Goal: Task Accomplishment & Management: Manage account settings

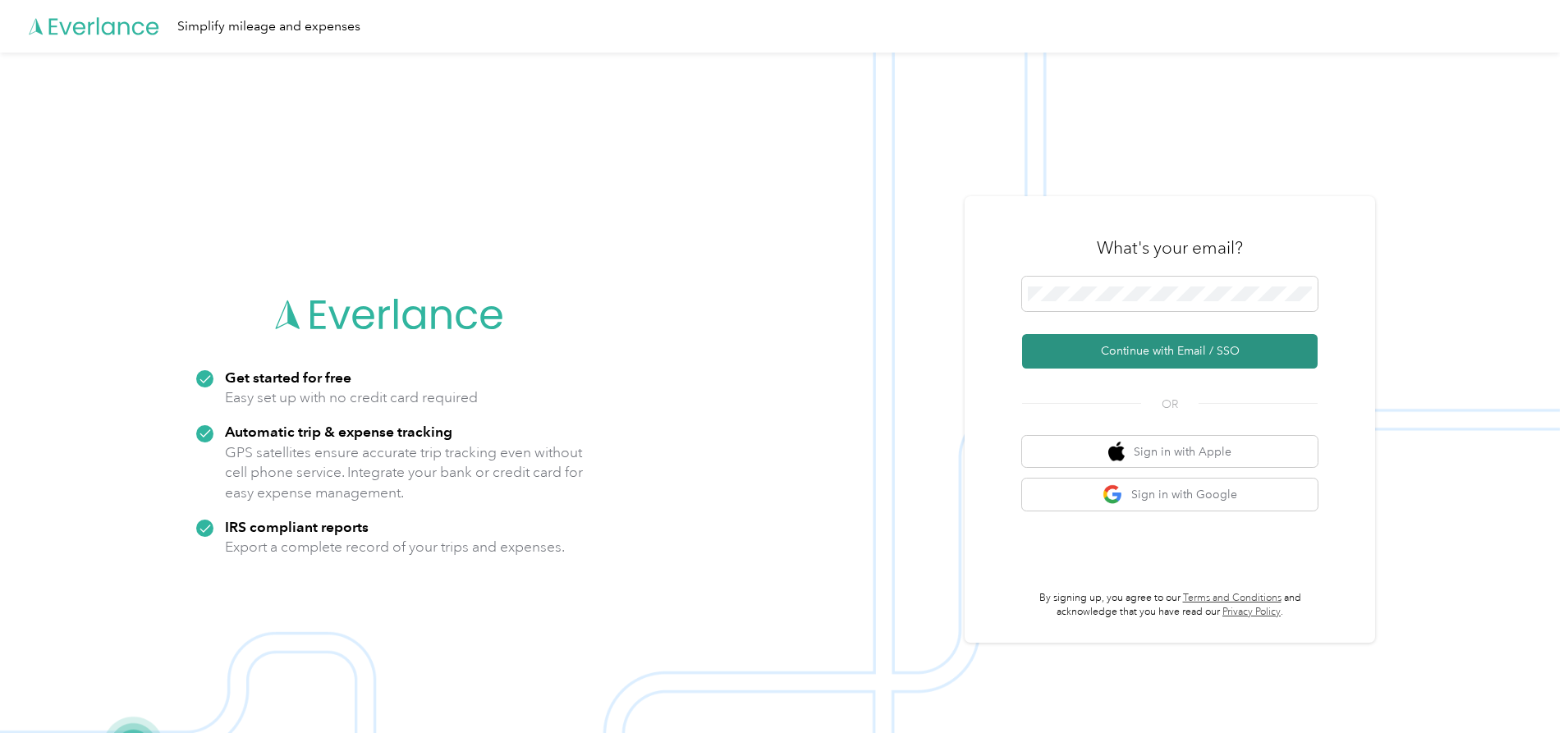
click at [1111, 352] on button "Continue with Email / SSO" at bounding box center [1170, 351] width 295 height 34
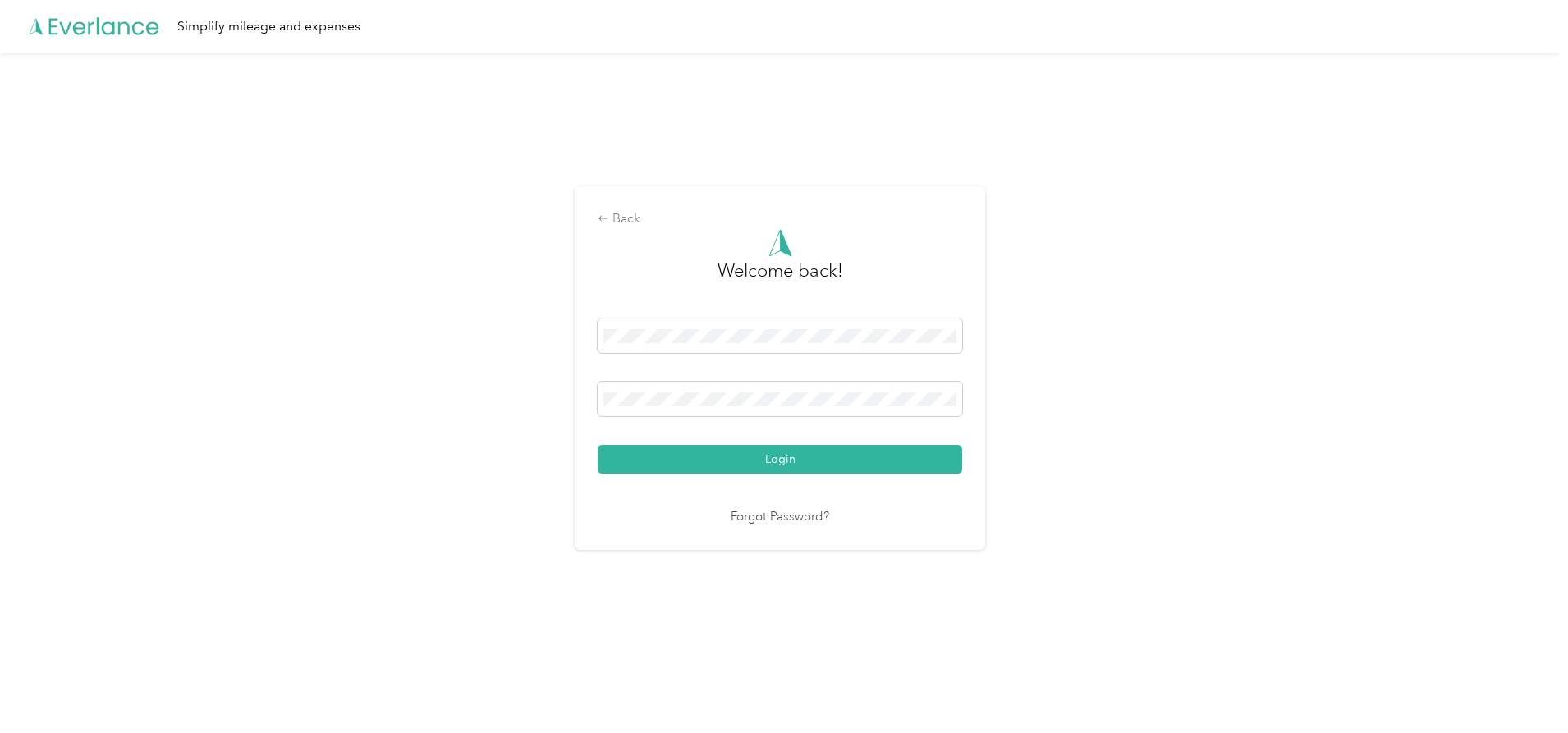
click at [667, 466] on button "Login" at bounding box center [780, 459] width 365 height 29
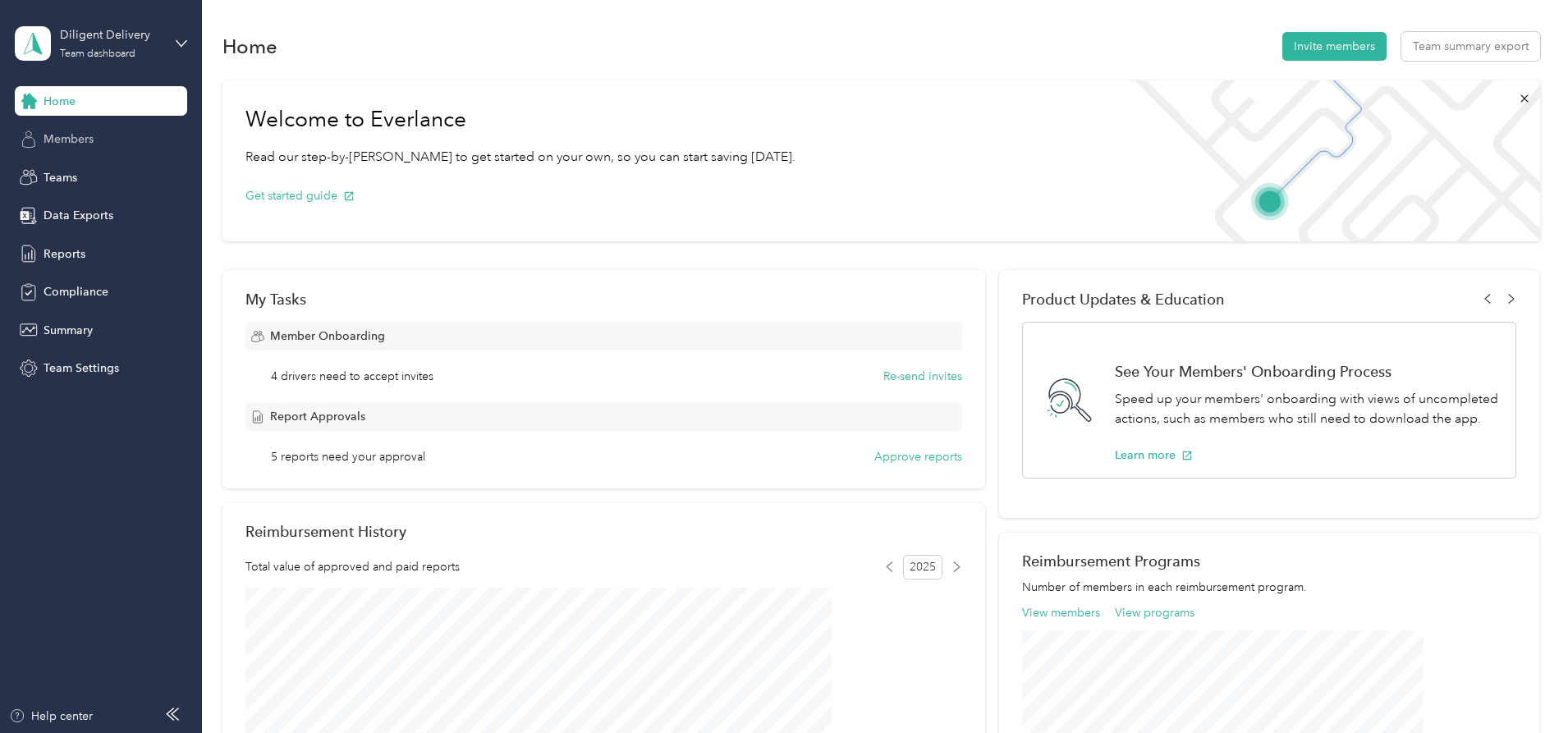
click at [77, 143] on span "Members" at bounding box center [68, 139] width 50 height 18
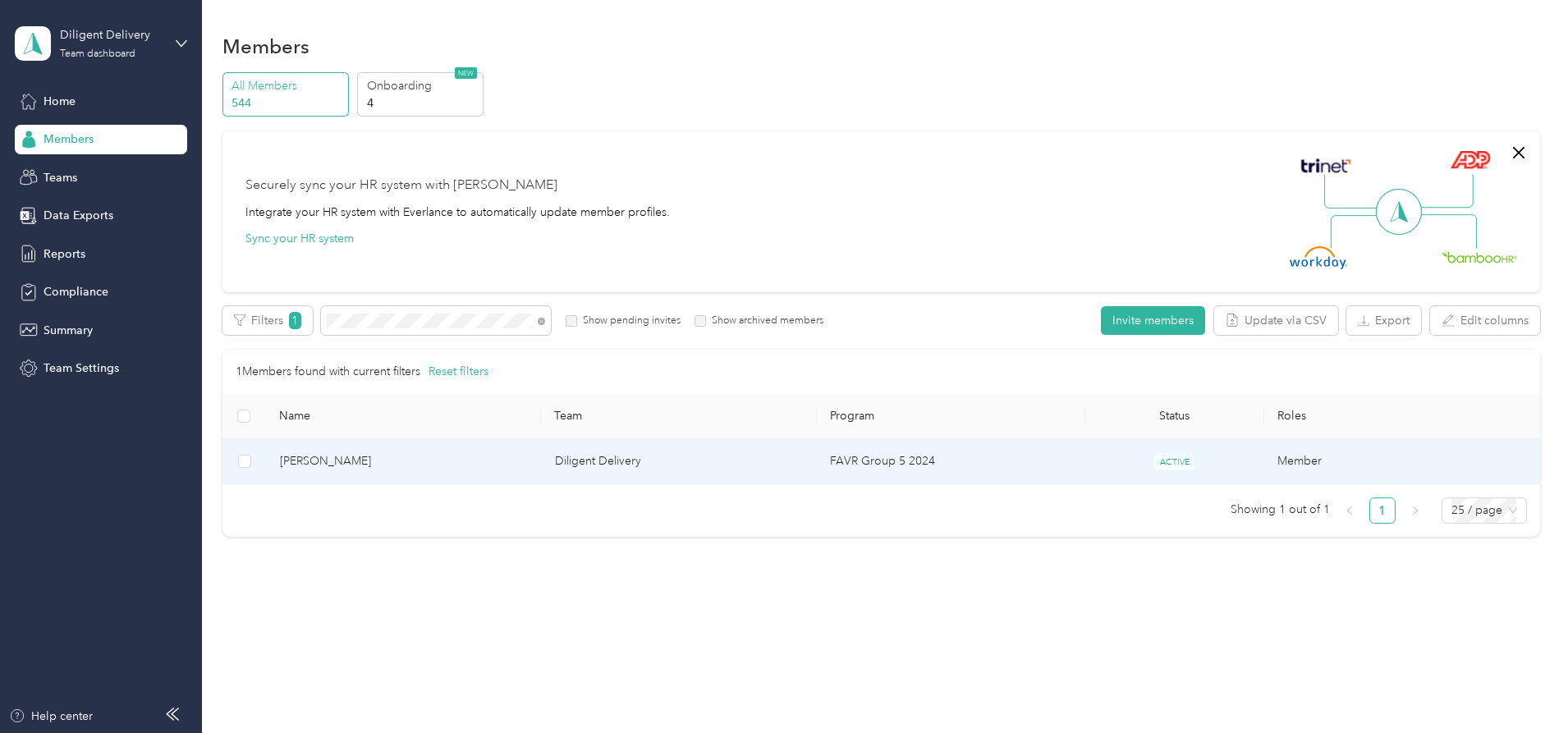
click at [896, 455] on td "FAVR Group 5 2024" at bounding box center [951, 461] width 269 height 45
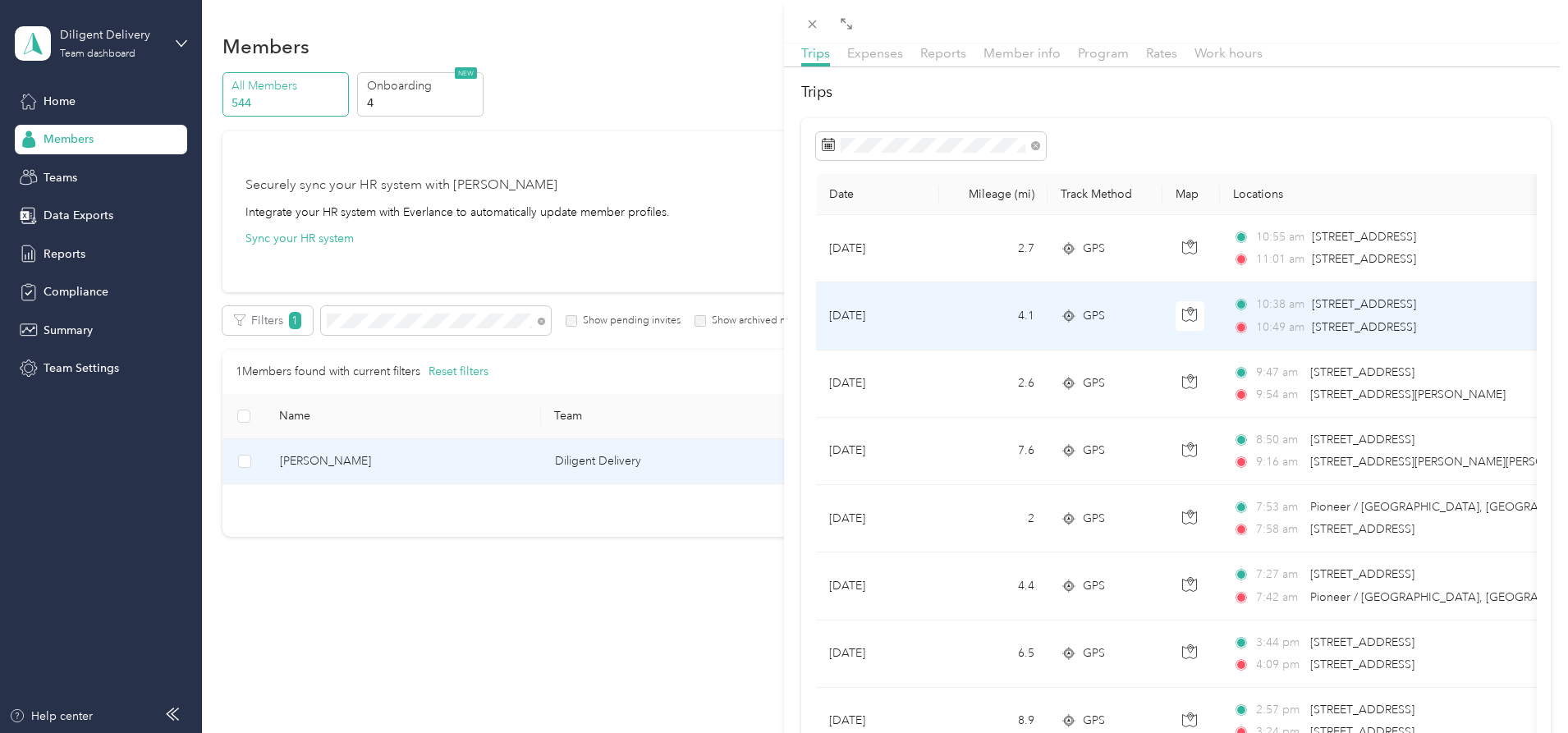
scroll to position [82, 0]
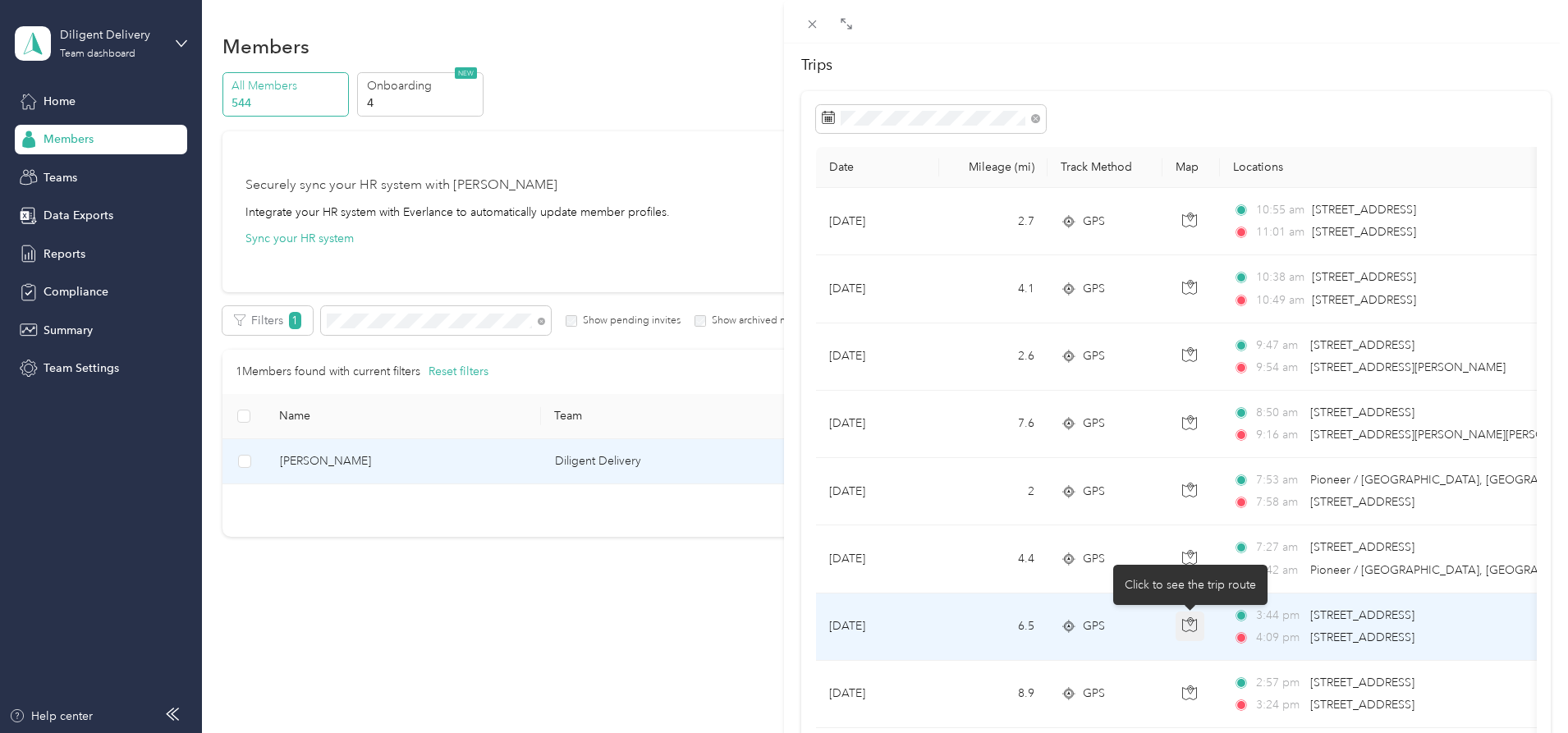
click at [1192, 625] on icon "button" at bounding box center [1189, 624] width 15 height 15
click at [1197, 628] on icon "button" at bounding box center [1190, 626] width 14 height 12
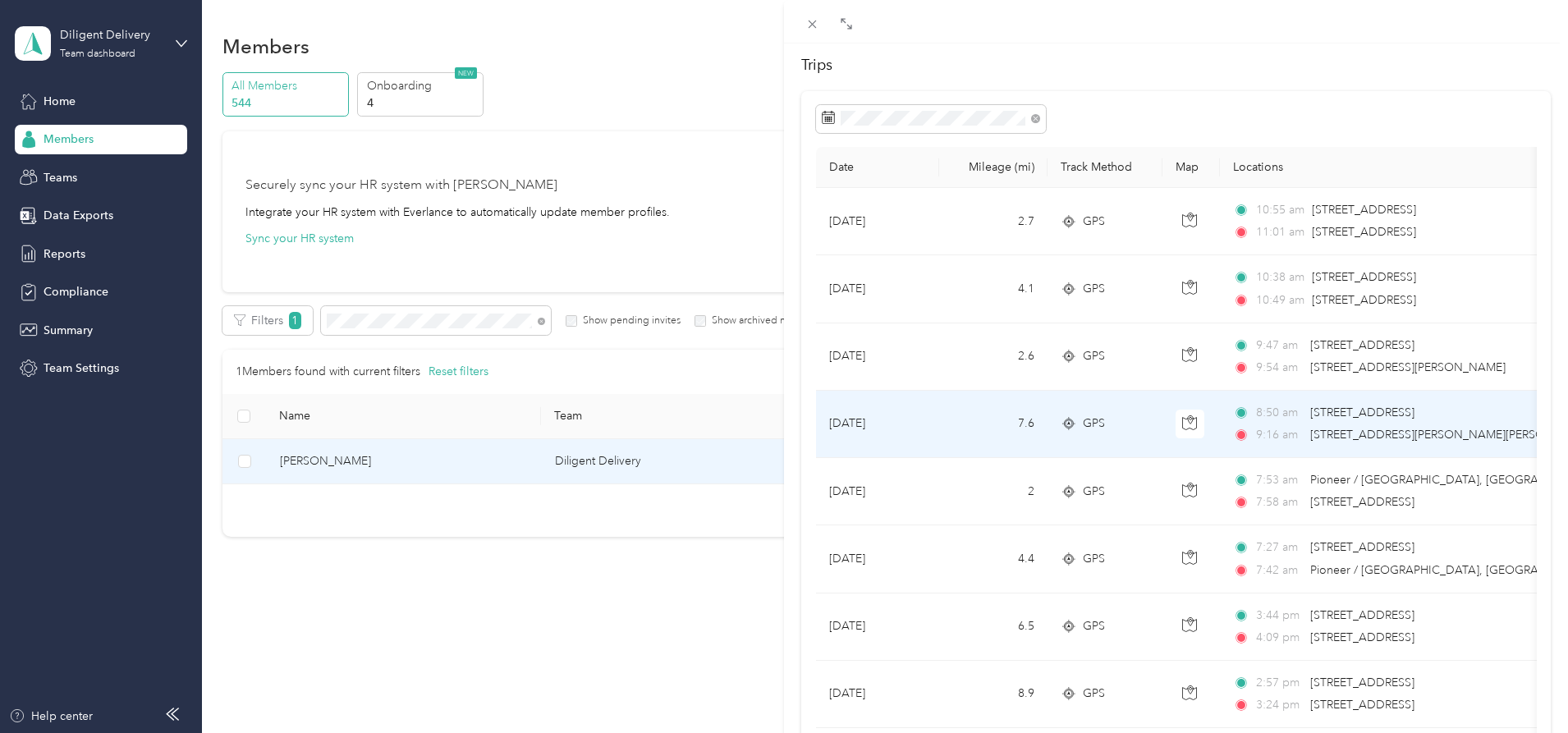
click at [1289, 433] on span "9:16 am" at bounding box center [1279, 434] width 47 height 18
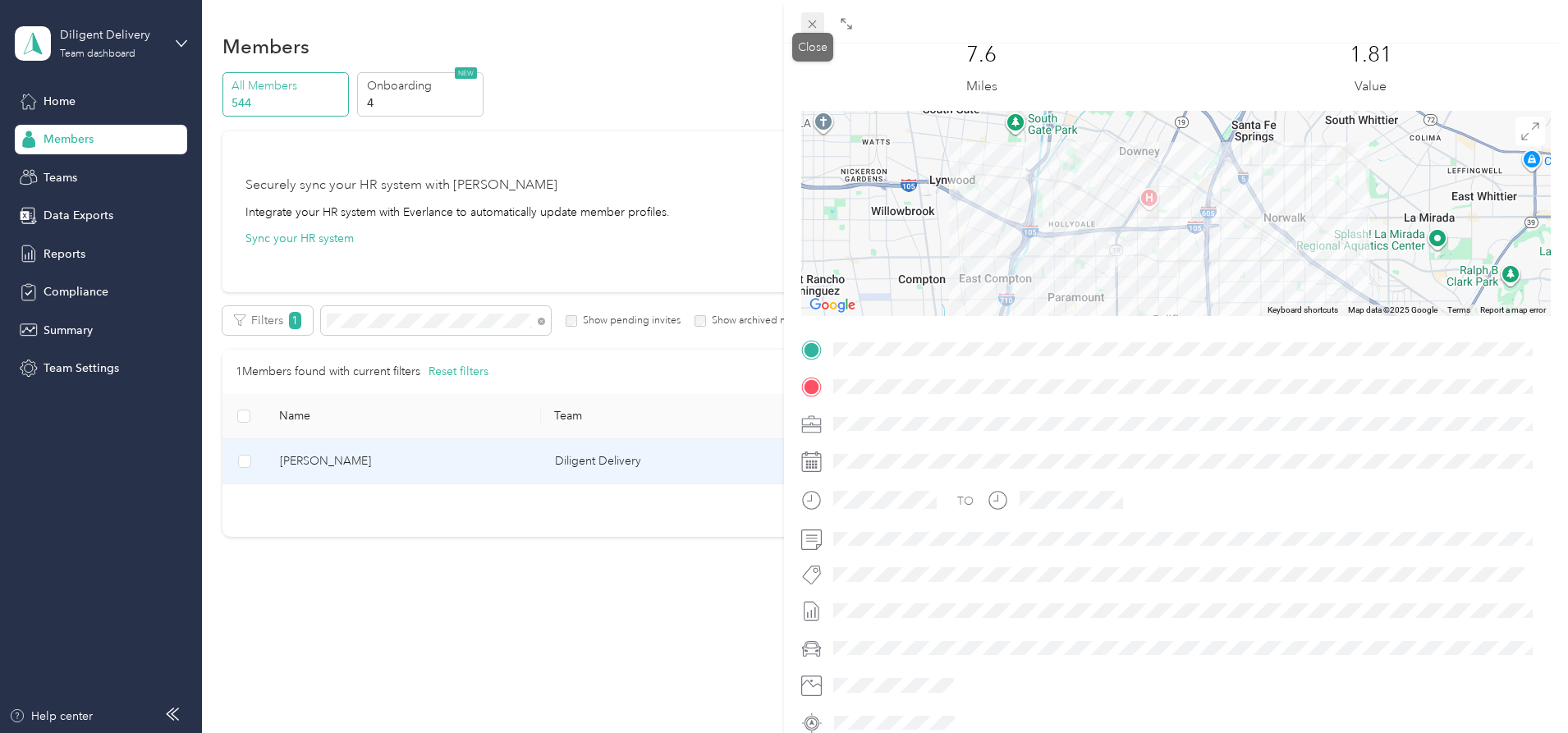
click at [811, 26] on icon at bounding box center [813, 24] width 8 height 8
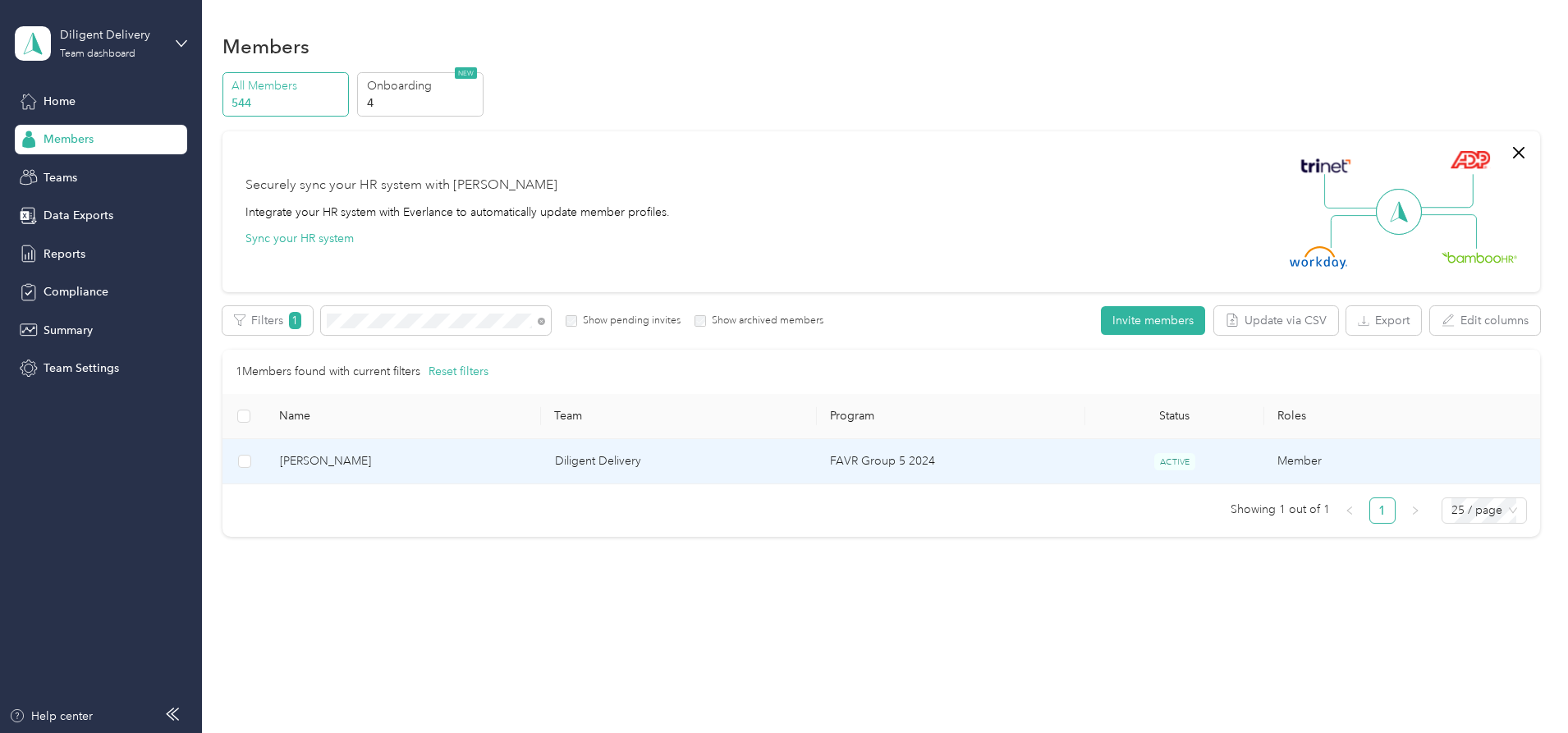
click at [874, 452] on td "FAVR Group 5 2024" at bounding box center [951, 461] width 269 height 45
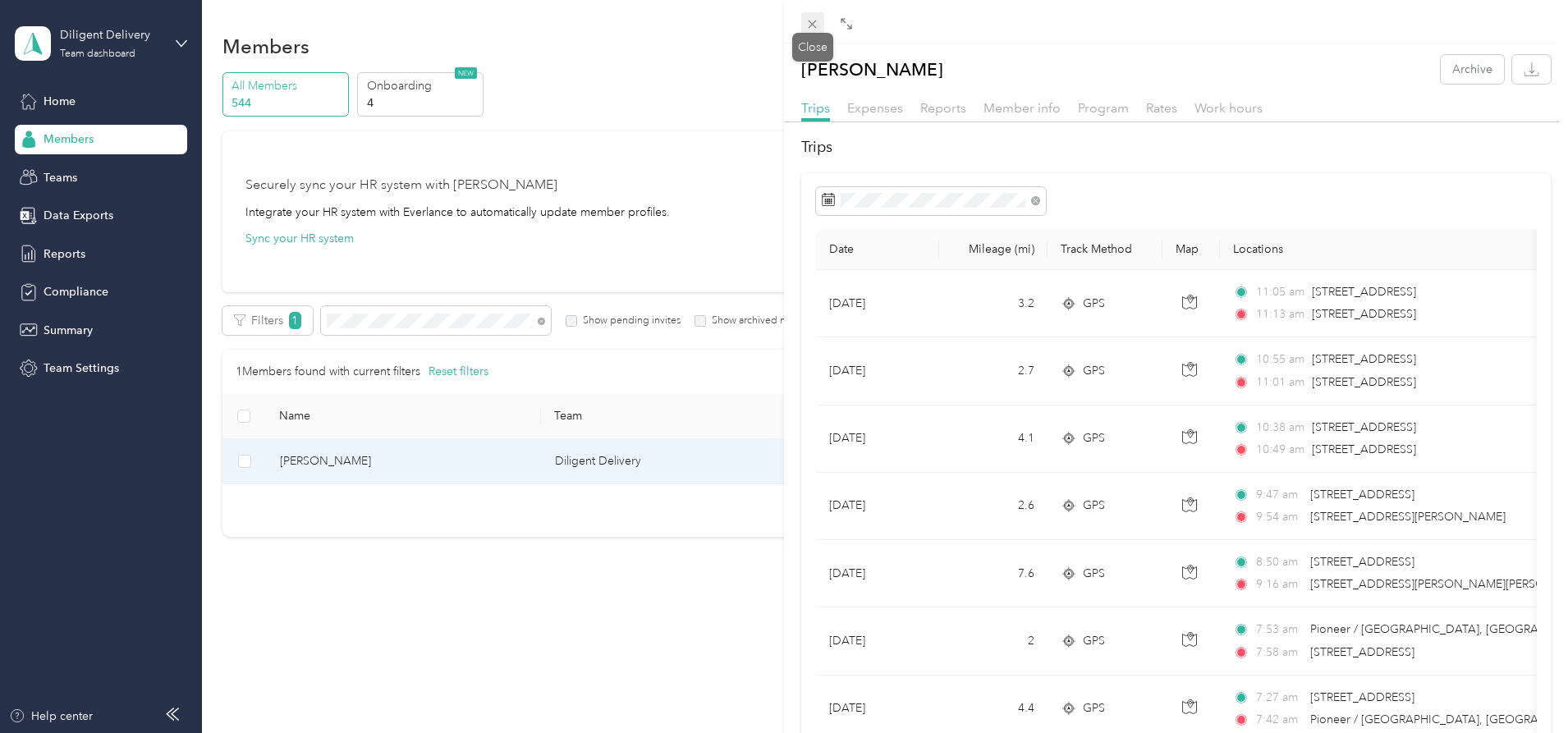
drag, startPoint x: 815, startPoint y: 23, endPoint x: 800, endPoint y: 19, distance: 15.5
click at [814, 22] on icon at bounding box center [813, 25] width 14 height 14
